Goal: Task Accomplishment & Management: Use online tool/utility

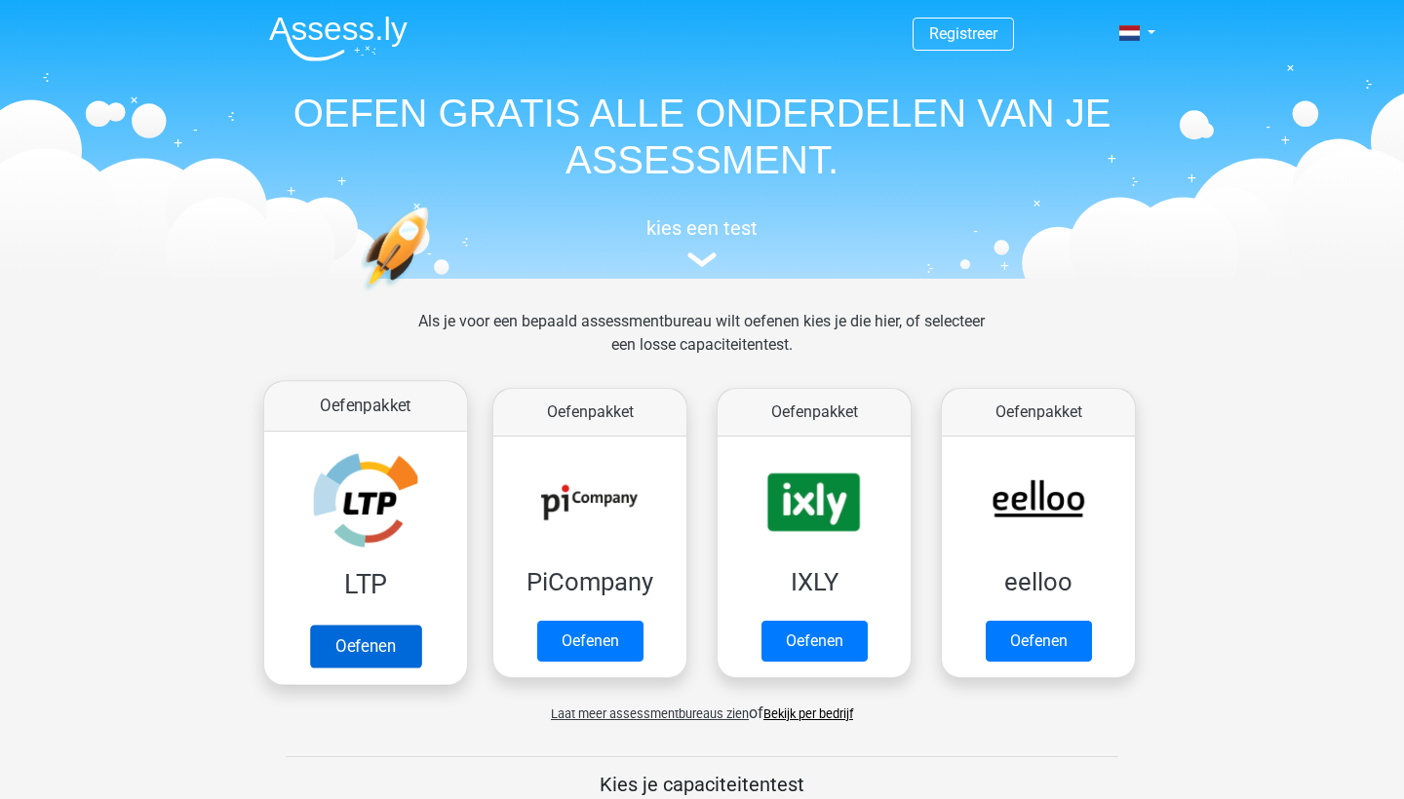
click at [362, 639] on link "Oefenen" at bounding box center [365, 646] width 111 height 43
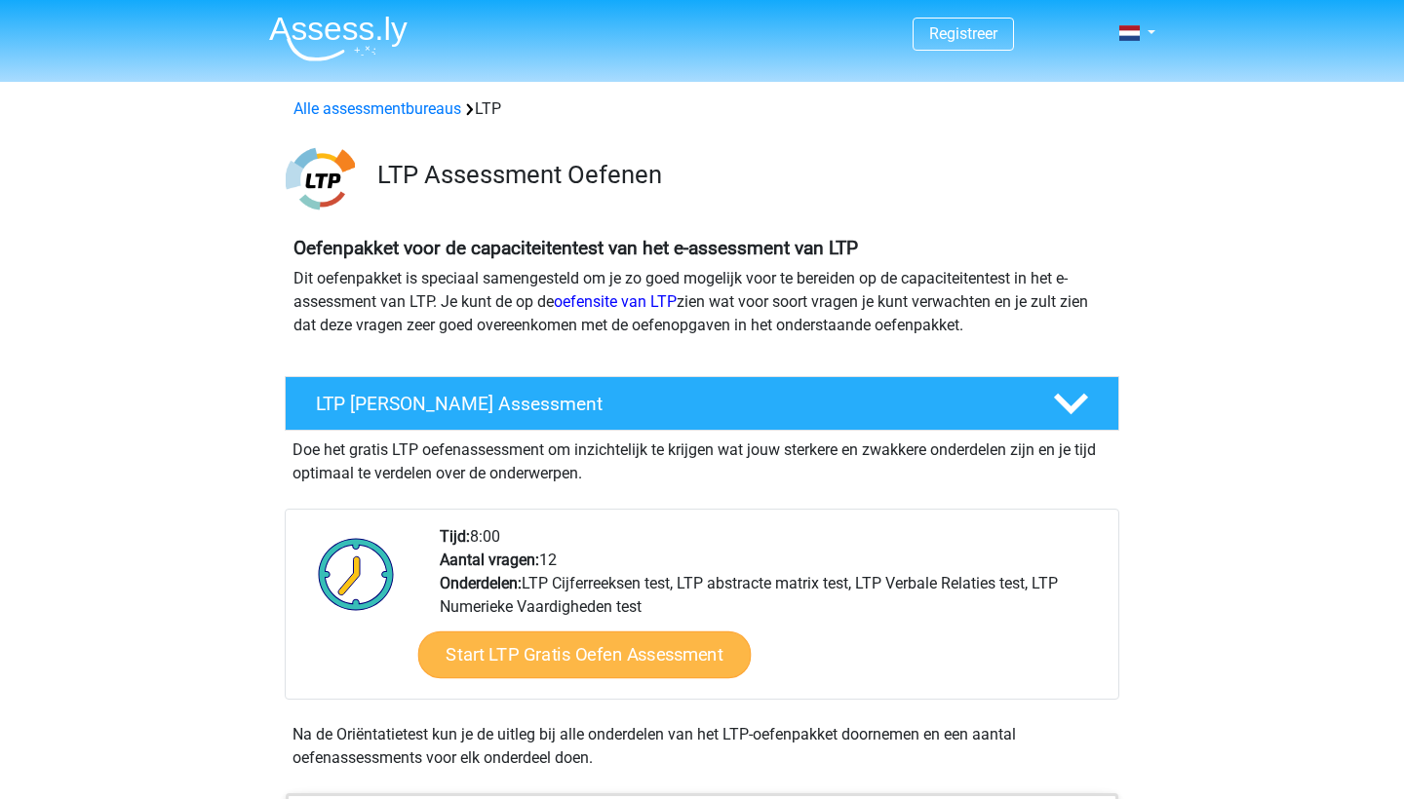
click at [493, 667] on link "Start LTP Gratis Oefen Assessment" at bounding box center [584, 655] width 333 height 47
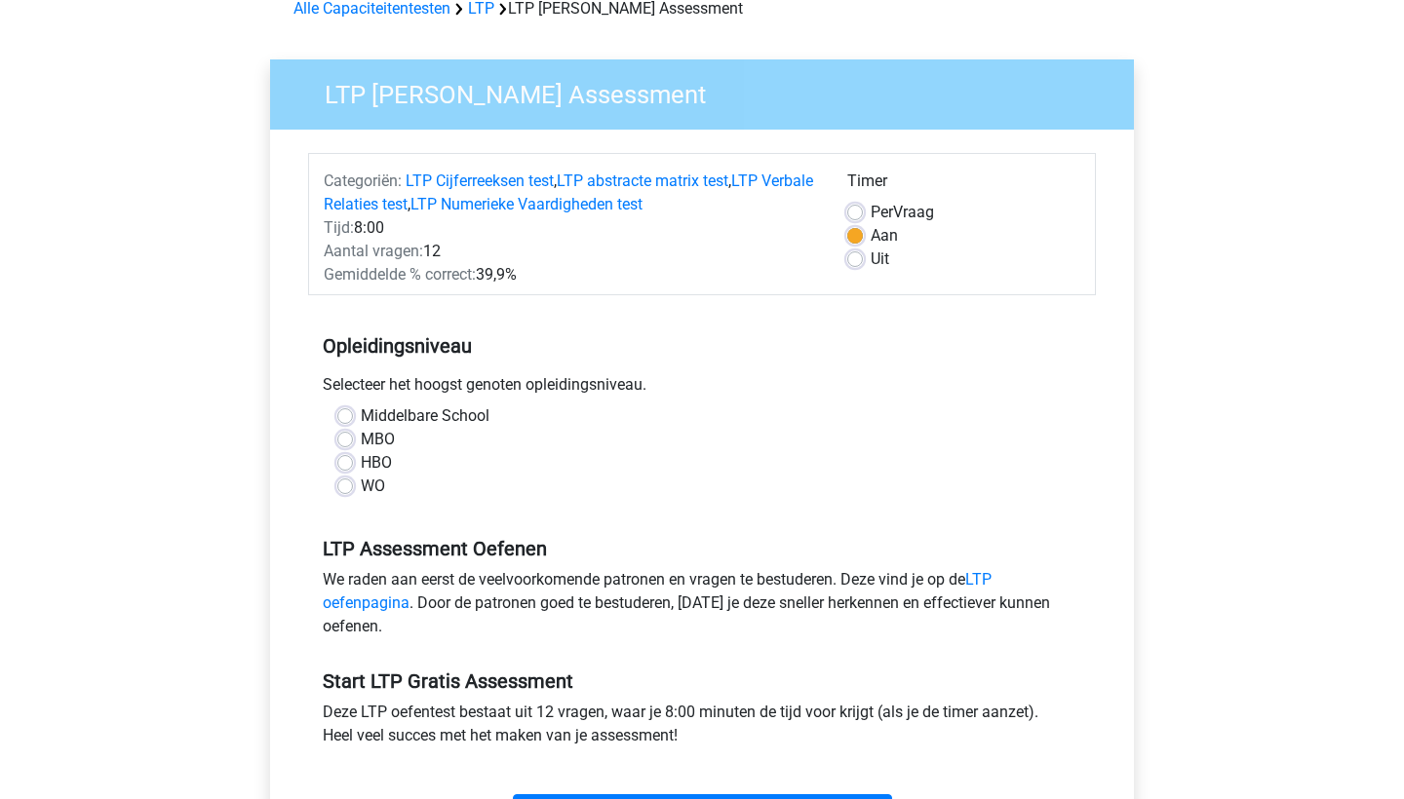
scroll to position [114, 0]
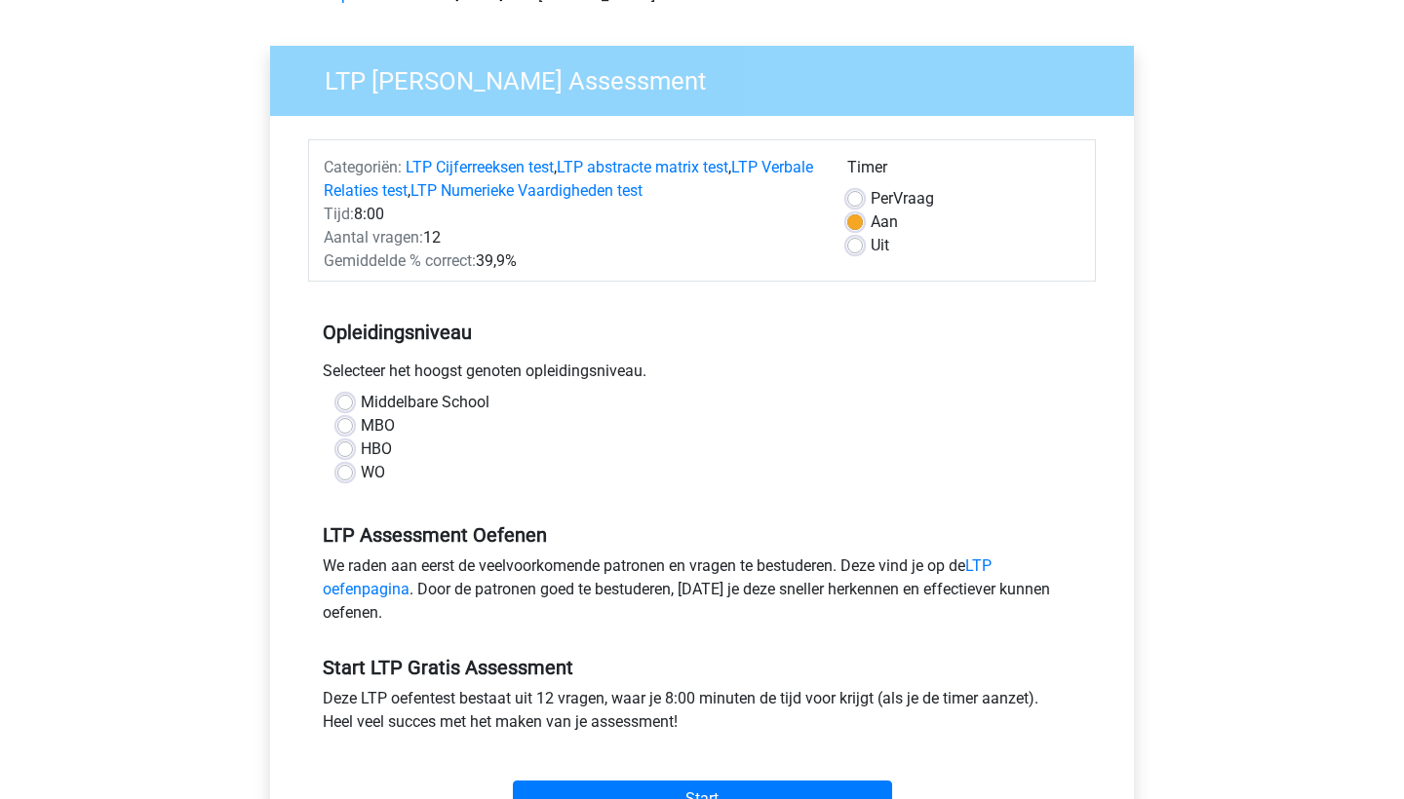
click at [361, 445] on label "HBO" at bounding box center [376, 449] width 31 height 23
click at [348, 445] on input "HBO" at bounding box center [345, 447] width 16 height 19
radio input "true"
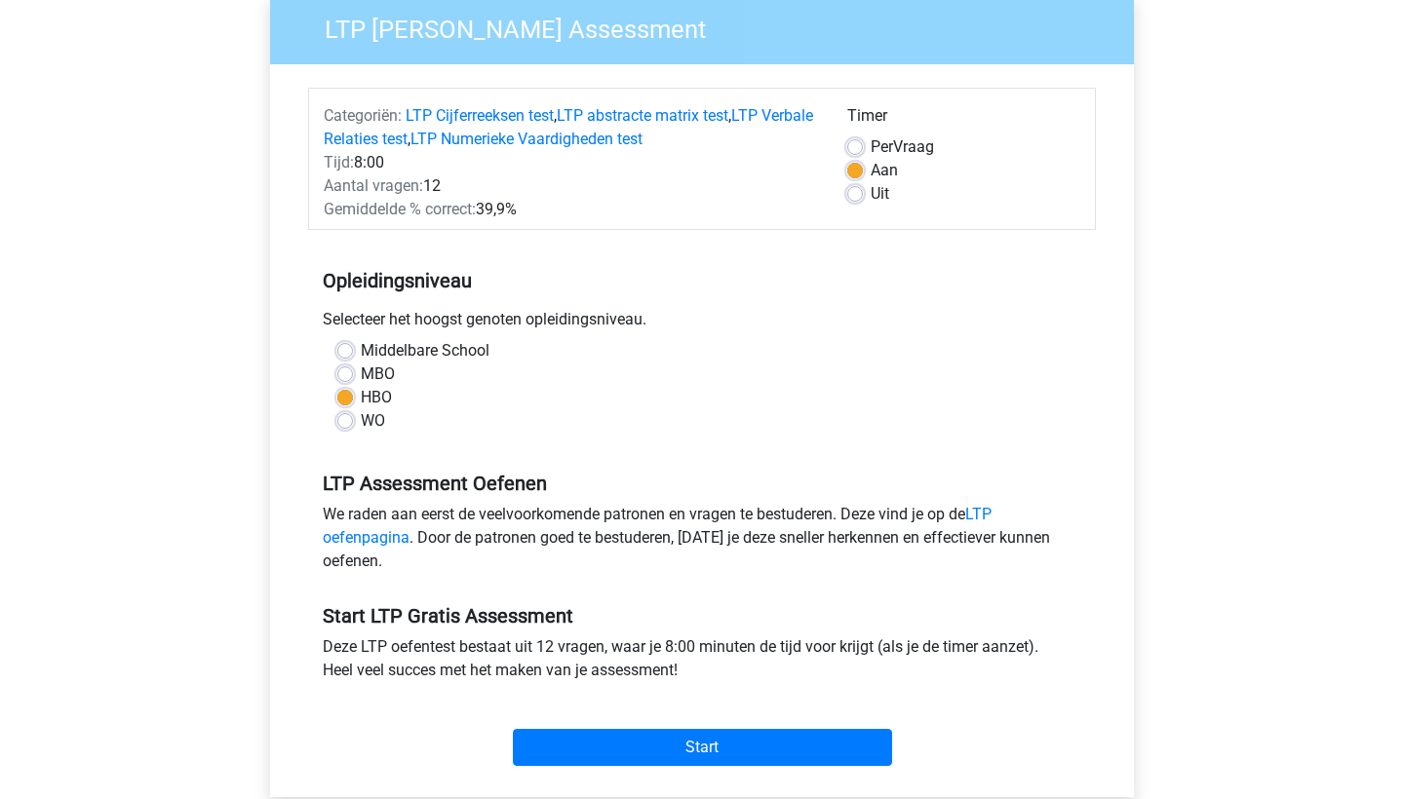
scroll to position [167, 0]
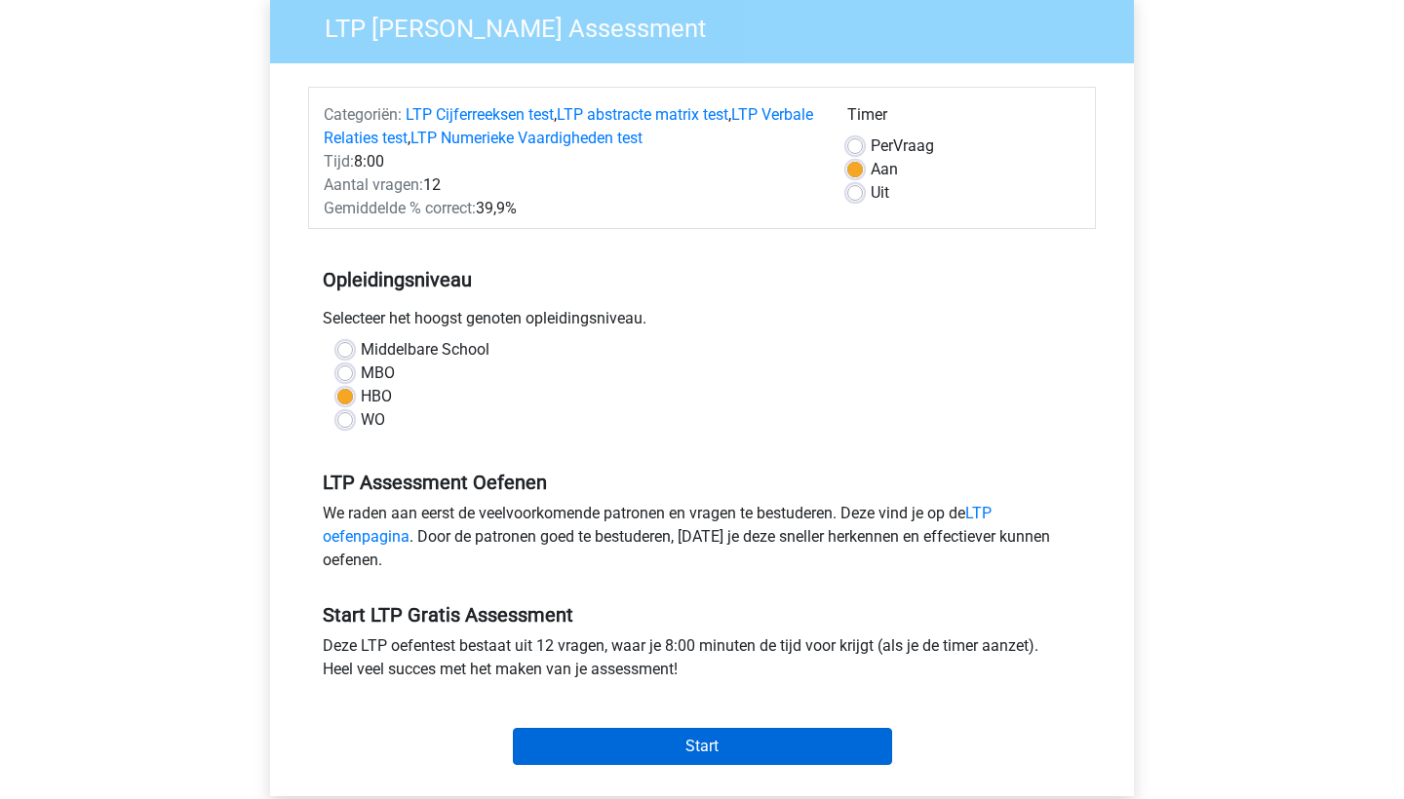
click at [599, 742] on input "Start" at bounding box center [702, 746] width 379 height 37
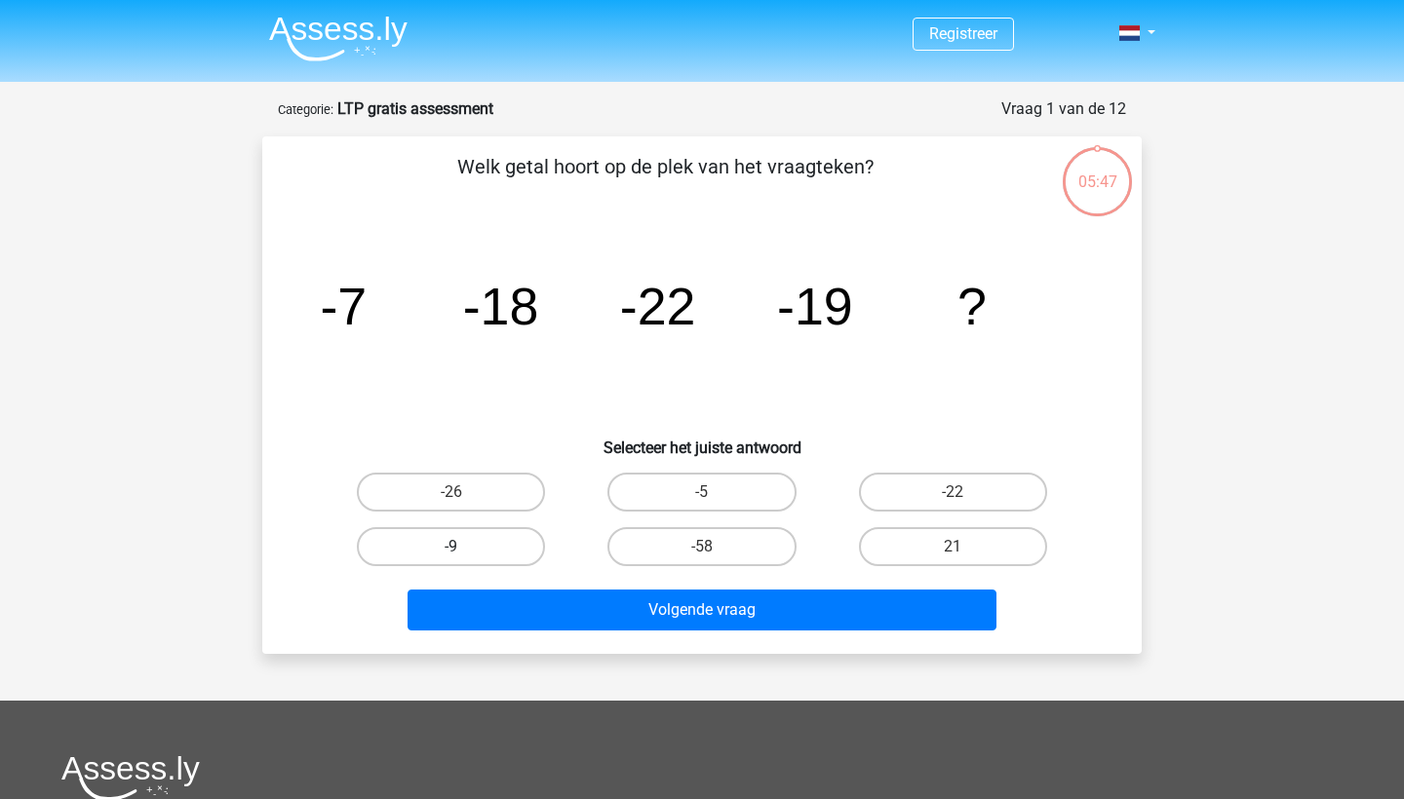
click at [497, 540] on label "-9" at bounding box center [451, 546] width 188 height 39
click at [464, 547] on input "-9" at bounding box center [457, 553] width 13 height 13
radio input "true"
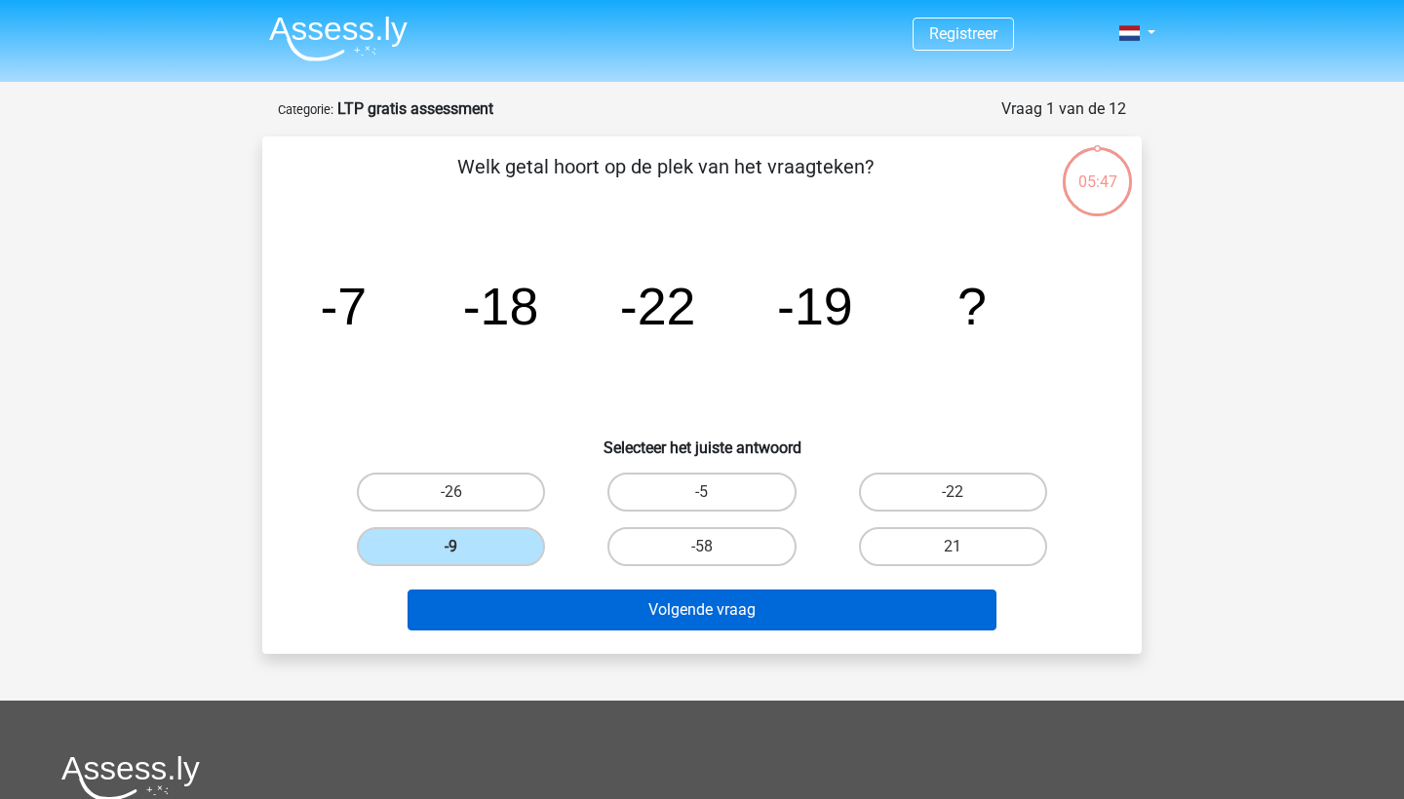
click at [542, 613] on button "Volgende vraag" at bounding box center [702, 610] width 590 height 41
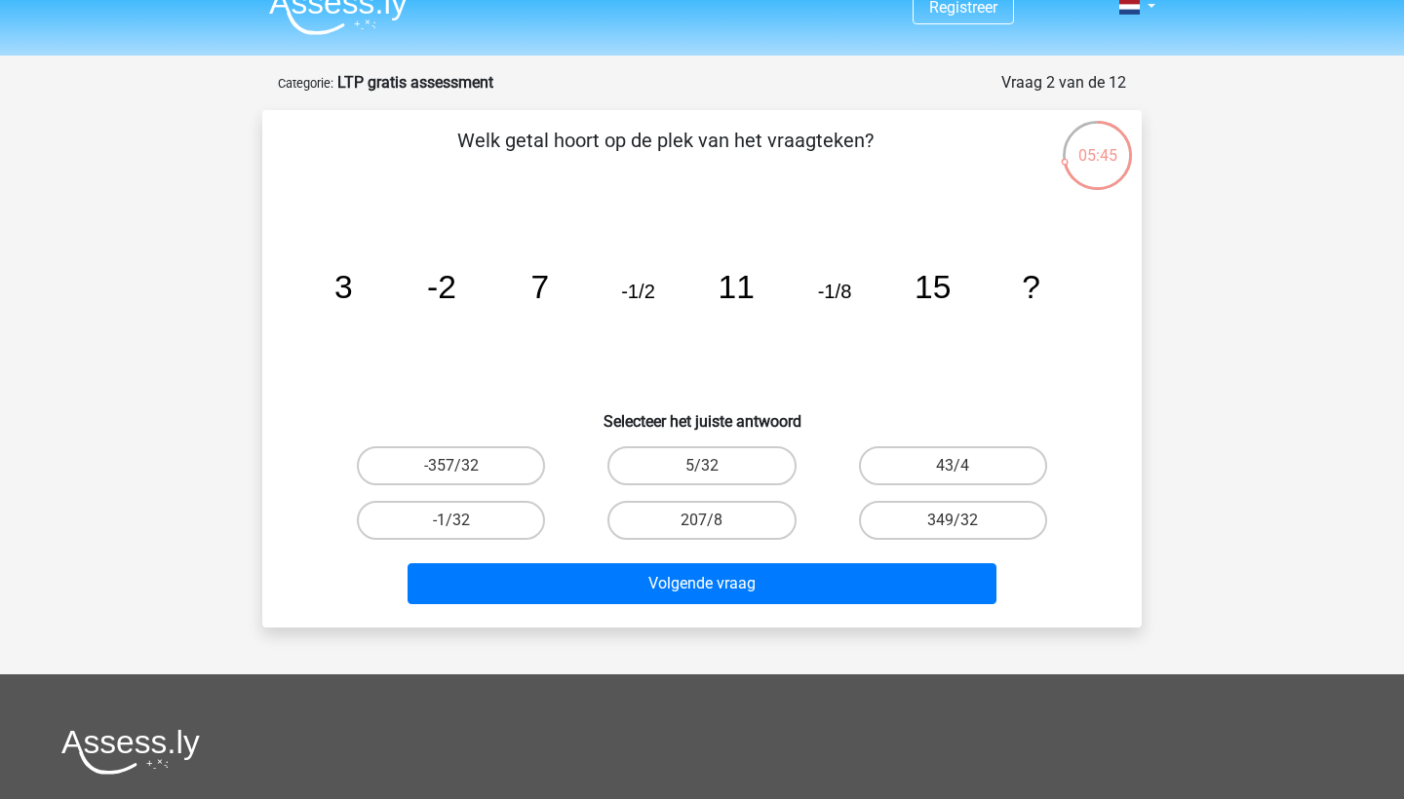
scroll to position [25, 0]
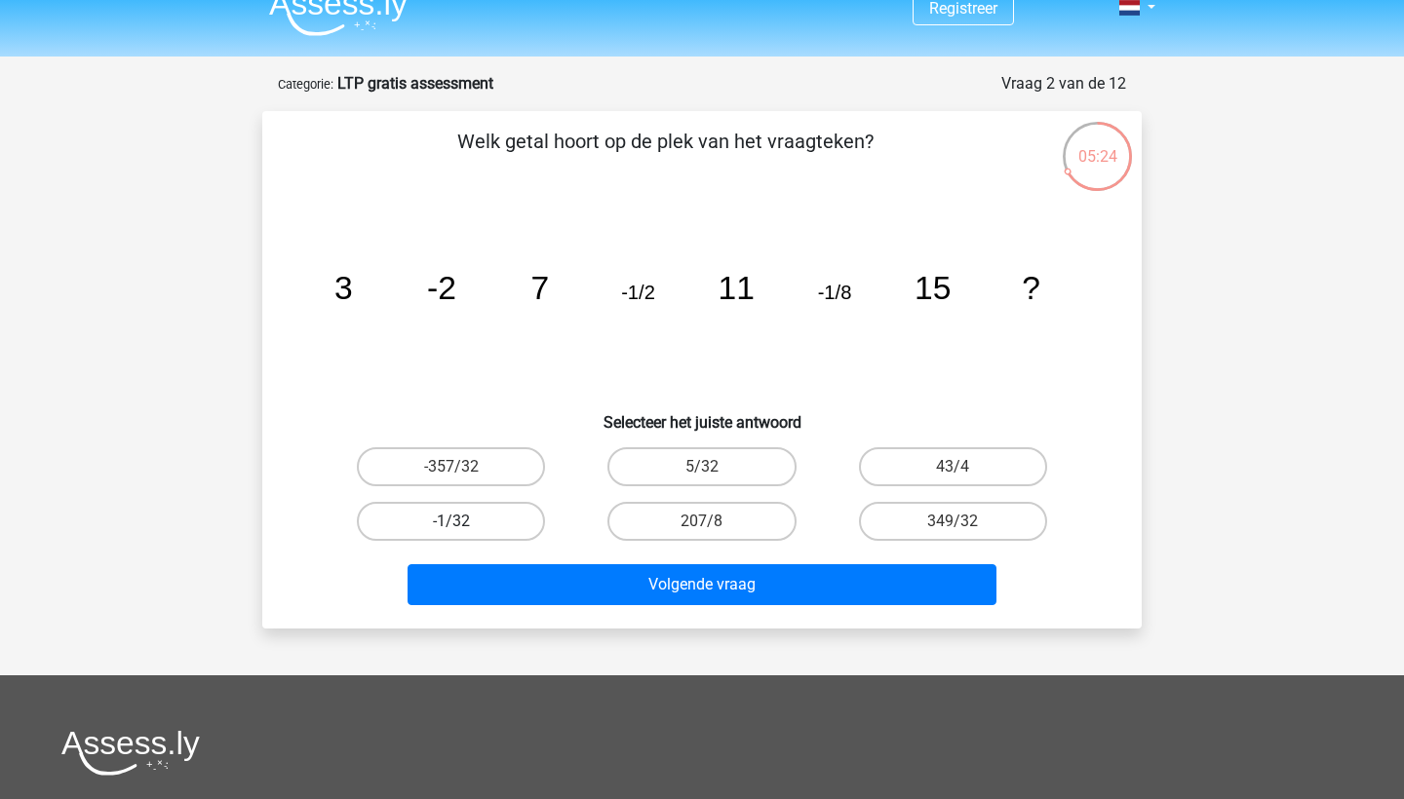
click at [502, 527] on label "-1/32" at bounding box center [451, 521] width 188 height 39
click at [464, 527] on input "-1/32" at bounding box center [457, 527] width 13 height 13
radio input "true"
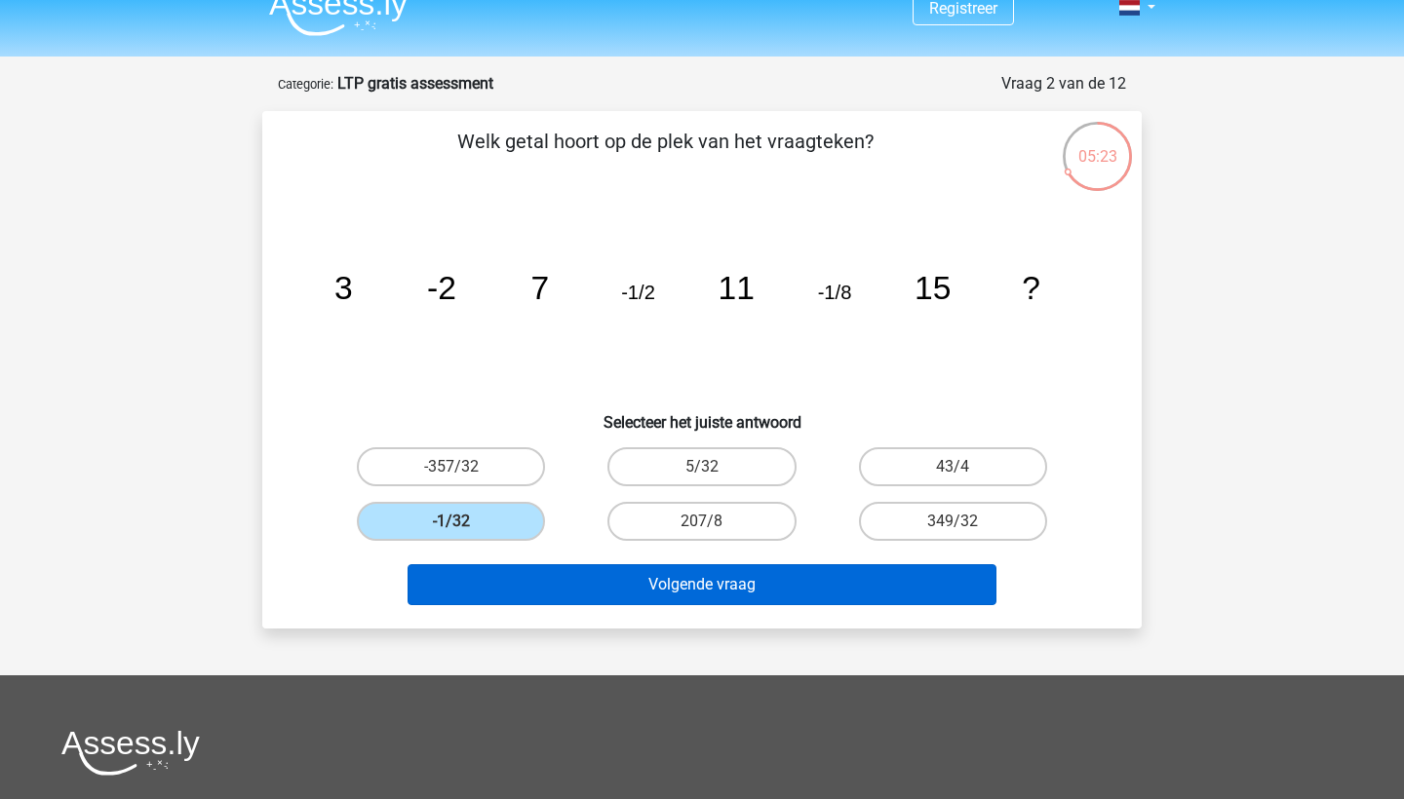
click at [520, 588] on button "Volgende vraag" at bounding box center [702, 584] width 590 height 41
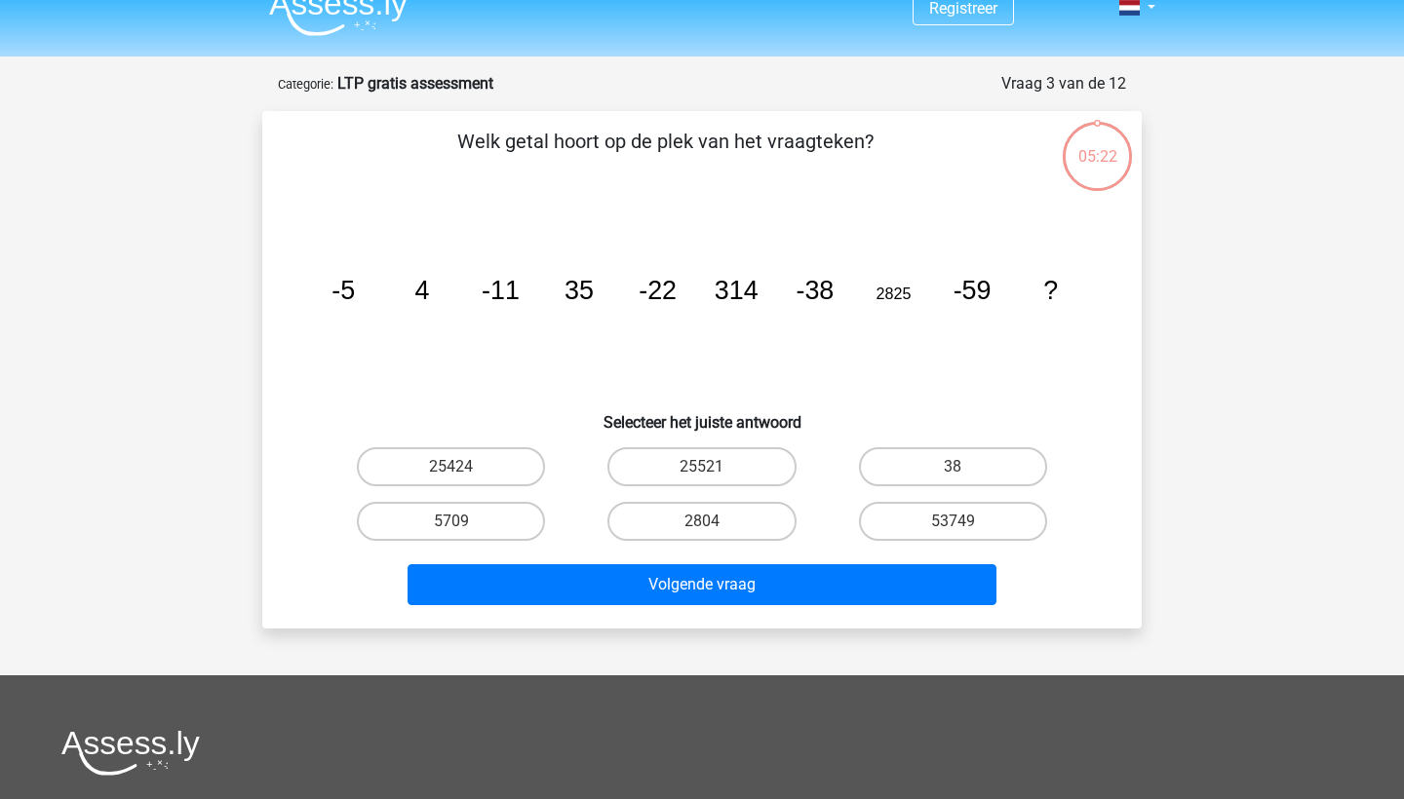
scroll to position [97, 0]
